Goal: Task Accomplishment & Management: Use online tool/utility

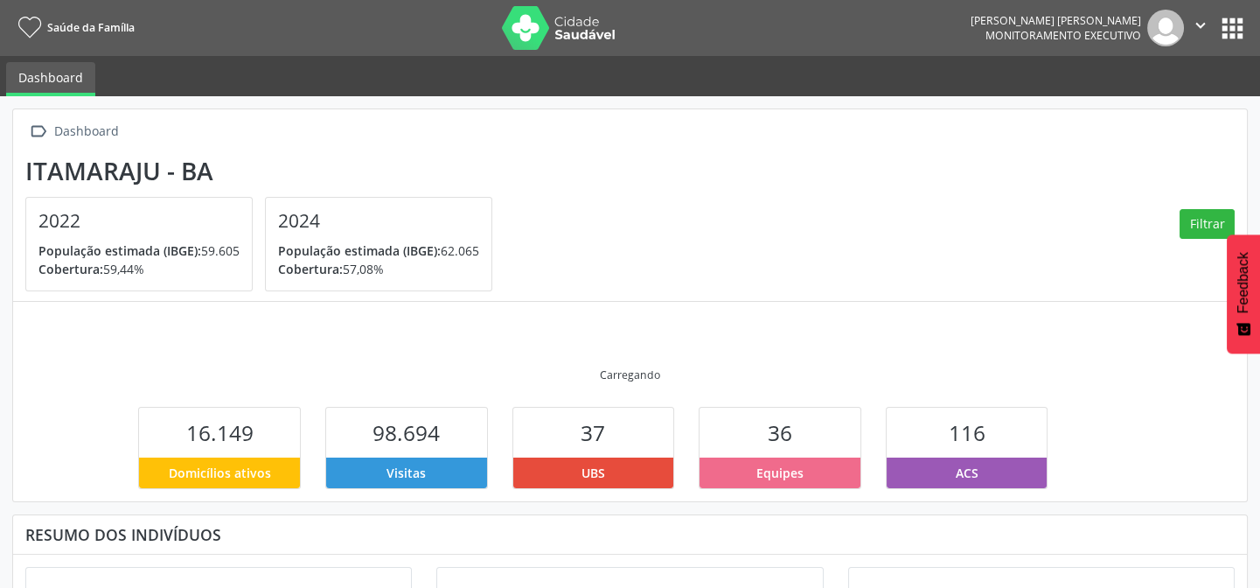
click at [1233, 34] on button "apps" at bounding box center [1232, 28] width 31 height 31
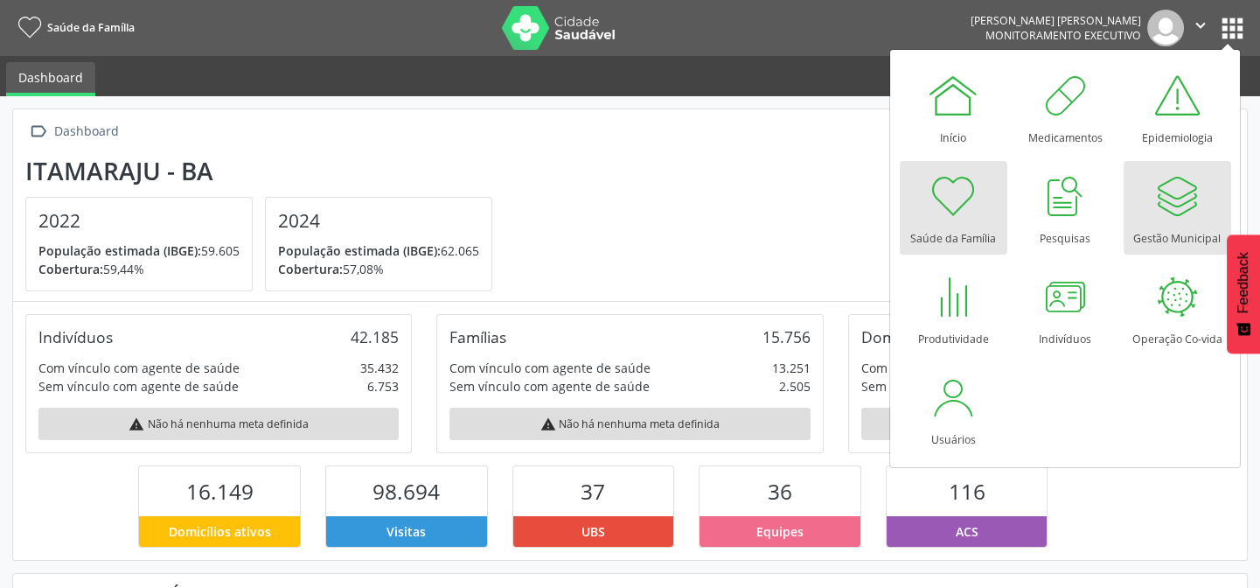
click at [1152, 217] on div at bounding box center [1177, 196] width 52 height 52
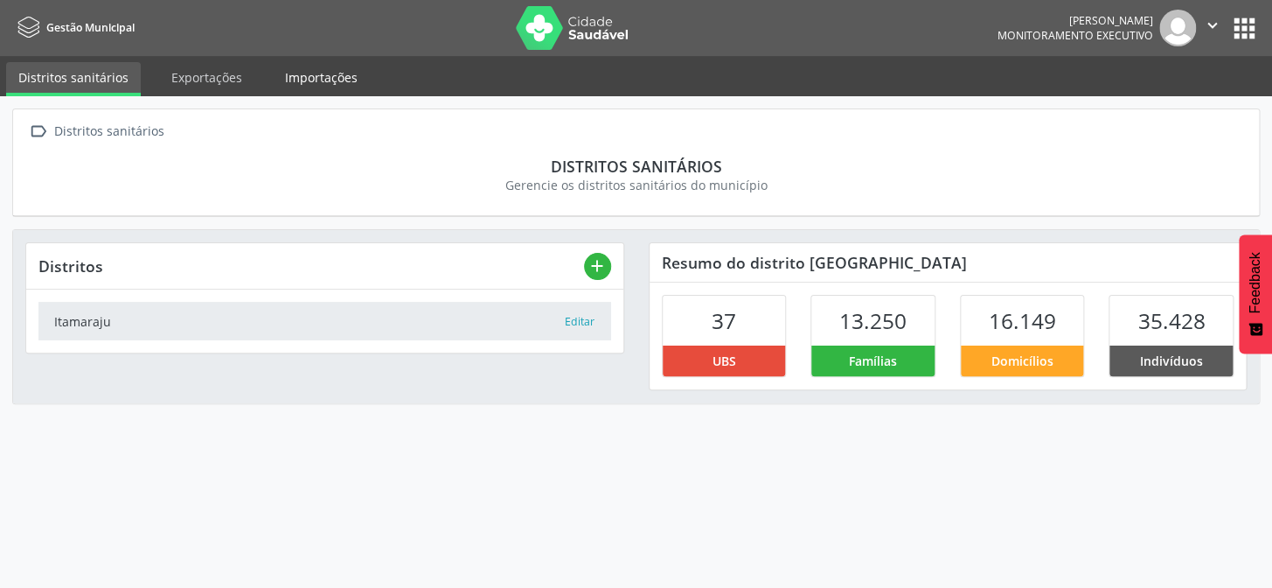
click at [324, 73] on link "Importações" at bounding box center [321, 77] width 97 height 31
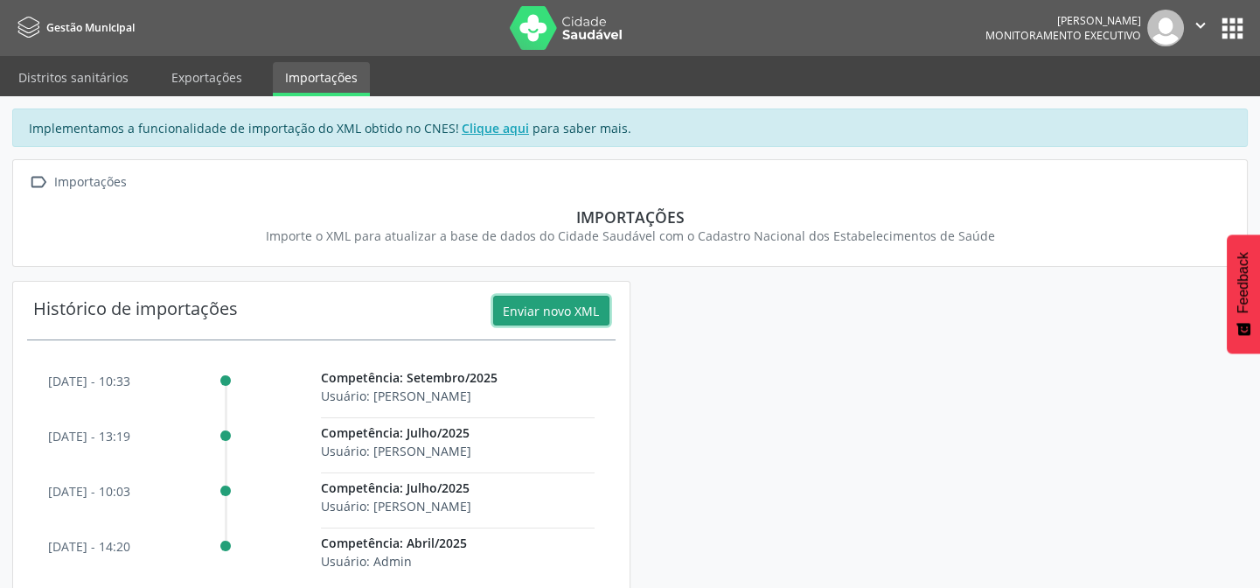
click at [574, 303] on button "Enviar novo XML" at bounding box center [551, 311] width 116 height 30
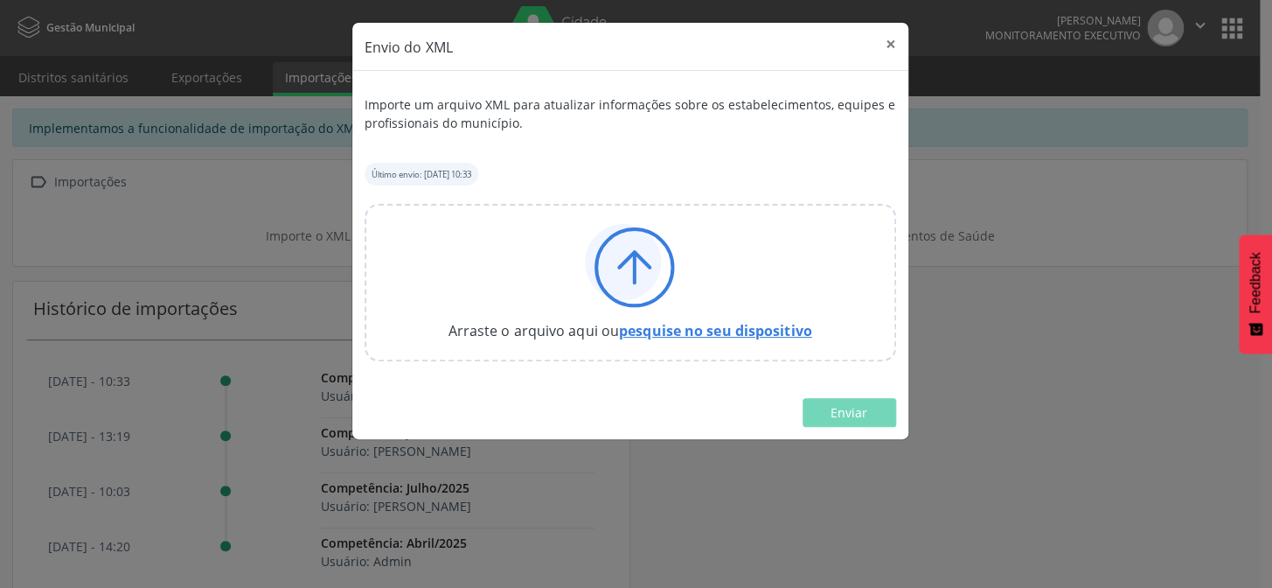
click at [785, 329] on link "pesquise no seu dispositivo" at bounding box center [715, 330] width 193 height 19
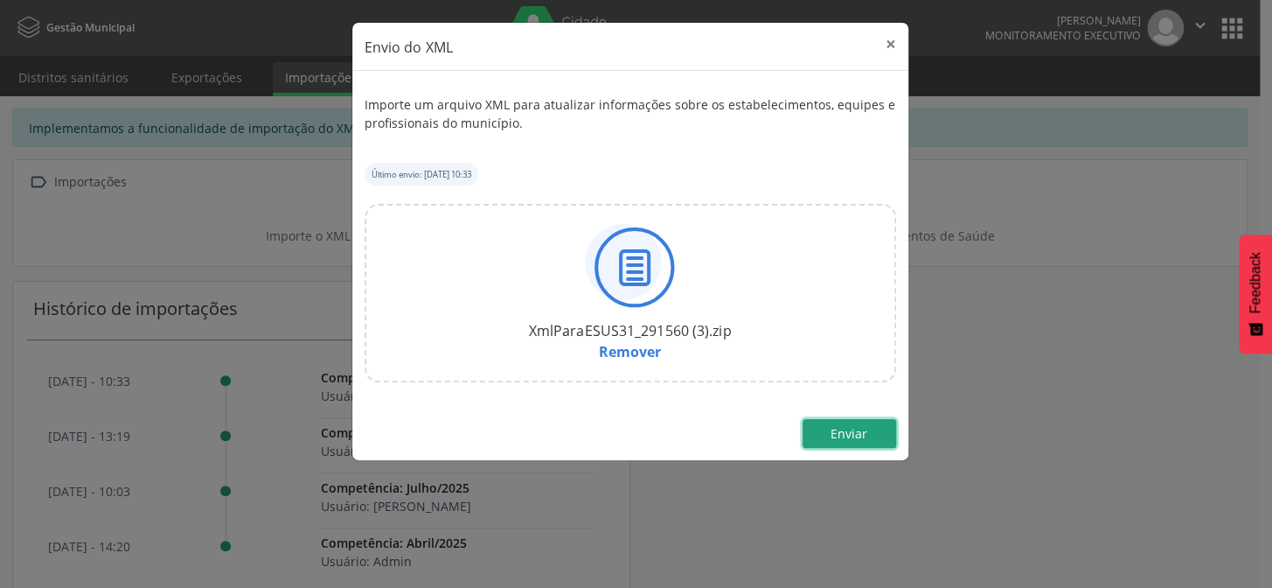
click at [835, 437] on span "Enviar" at bounding box center [849, 433] width 37 height 17
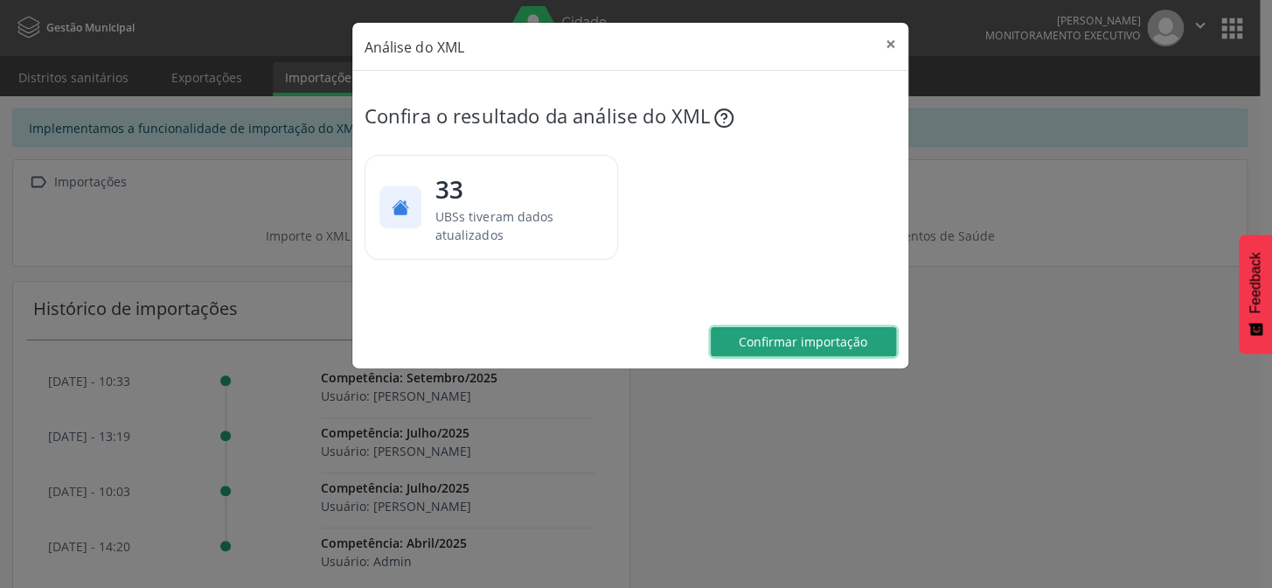
click at [838, 344] on span "Confirmar importação" at bounding box center [803, 341] width 129 height 17
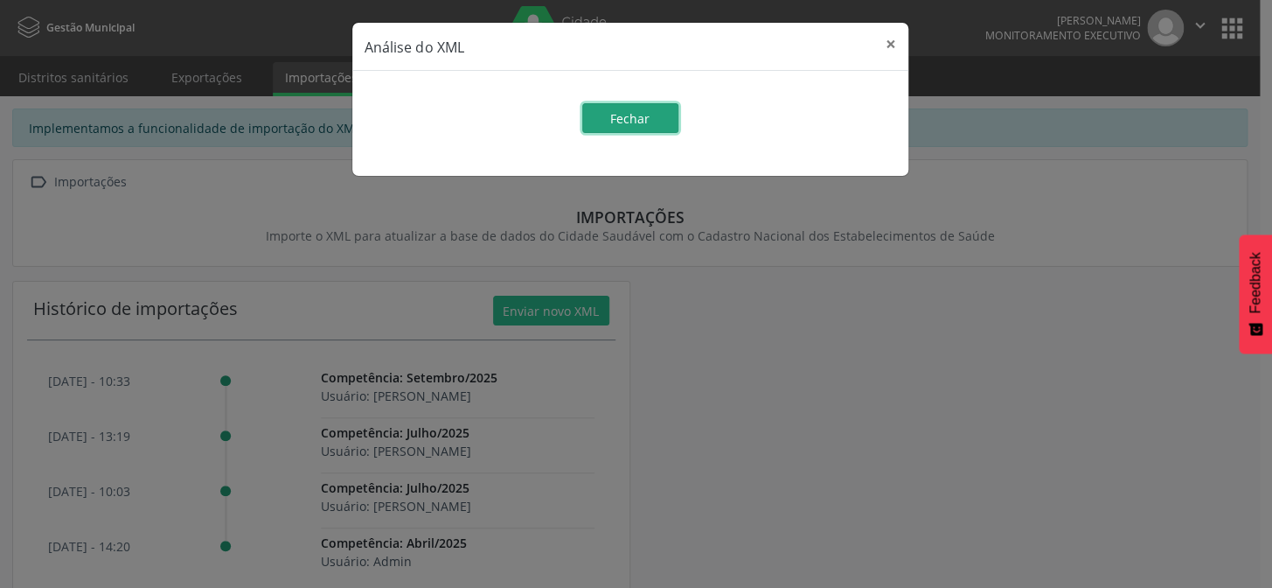
click at [644, 114] on span "Fechar" at bounding box center [629, 118] width 39 height 17
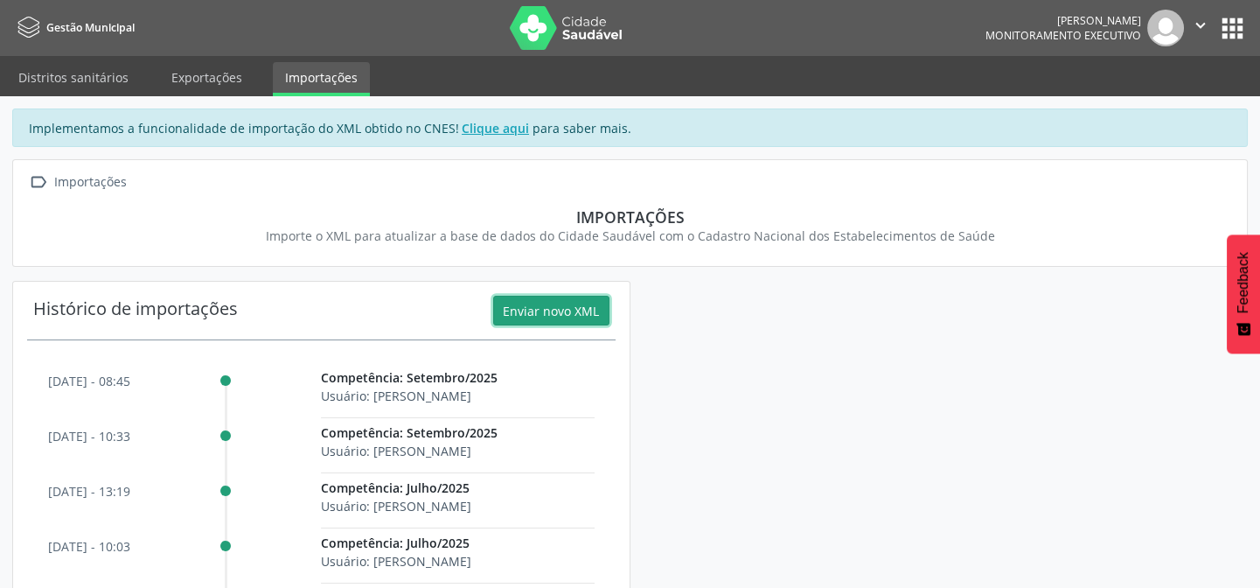
click at [1201, 17] on icon "" at bounding box center [1200, 25] width 19 height 19
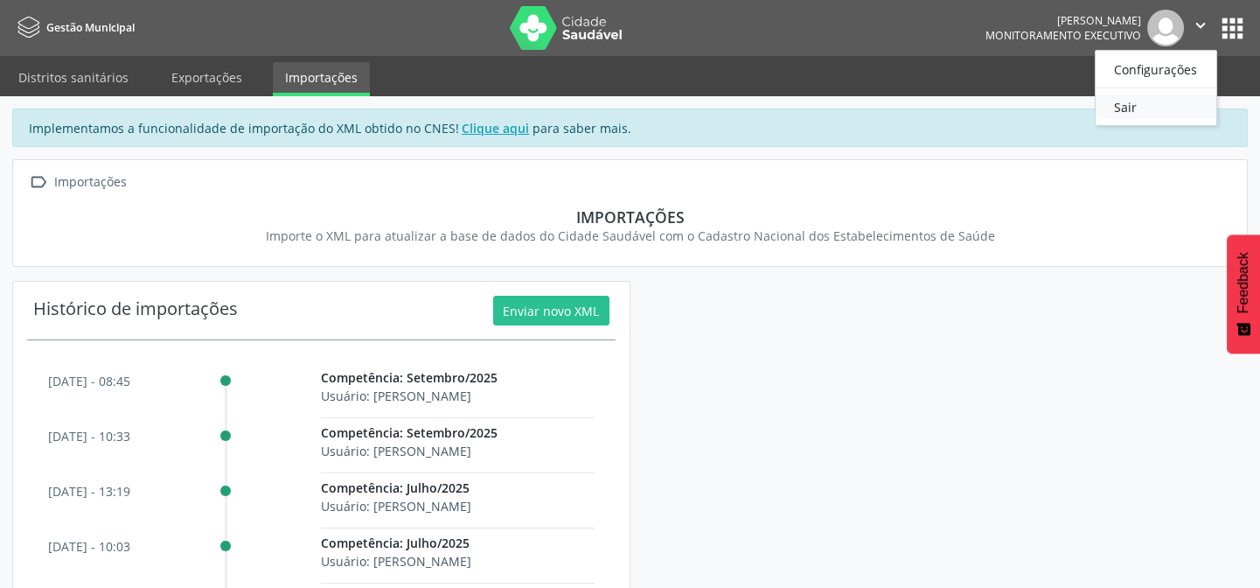
click at [1111, 106] on link "Sair" at bounding box center [1156, 106] width 121 height 24
